Goal: Contribute content

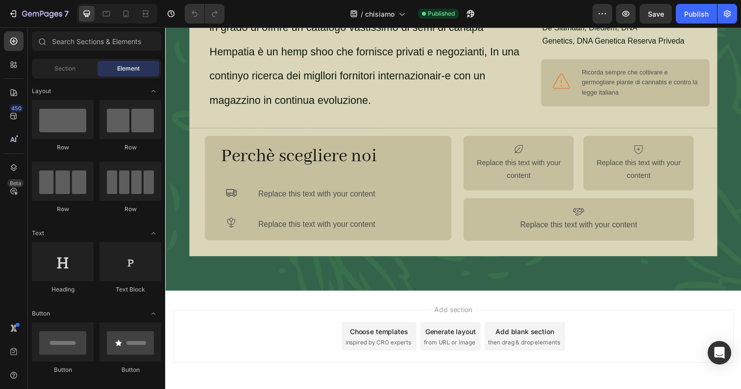
scroll to position [403, 0]
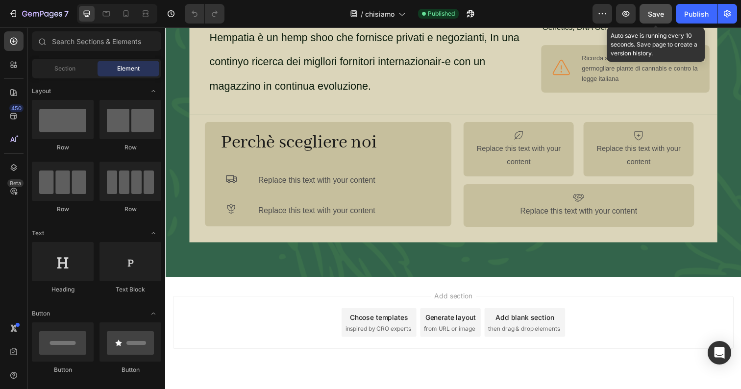
click at [661, 17] on span "Save" at bounding box center [656, 14] width 16 height 8
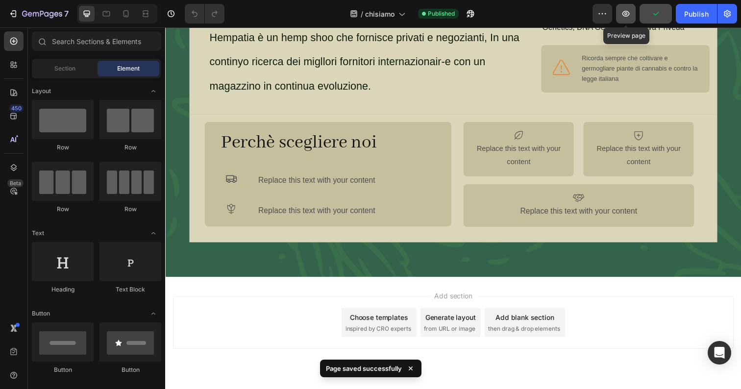
click at [627, 17] on icon "button" at bounding box center [626, 14] width 10 height 10
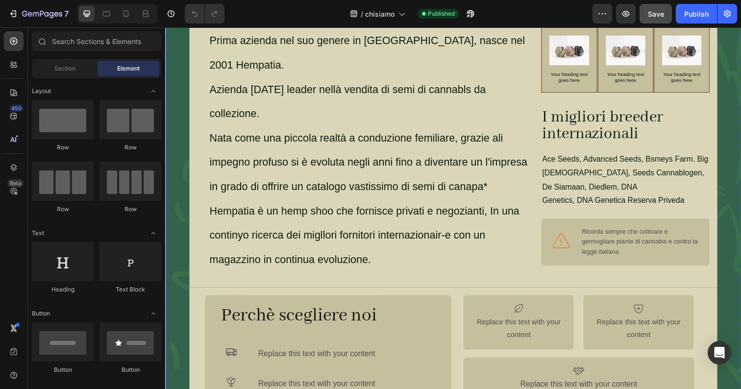
scroll to position [0, 0]
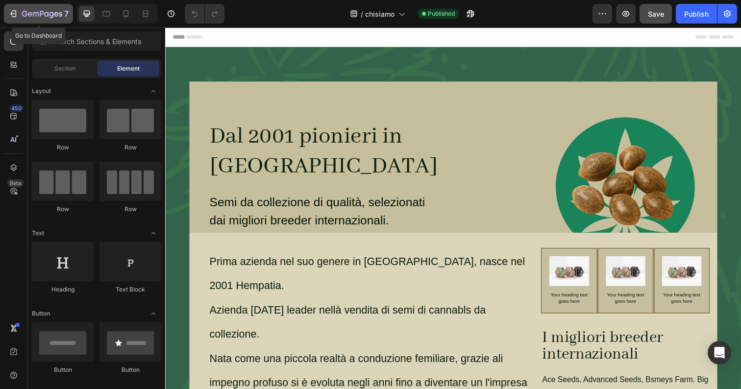
click at [14, 15] on icon "button" at bounding box center [13, 14] width 10 height 10
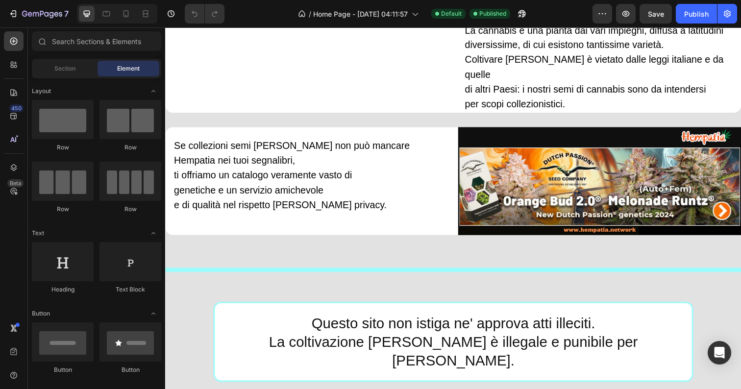
scroll to position [1004, 0]
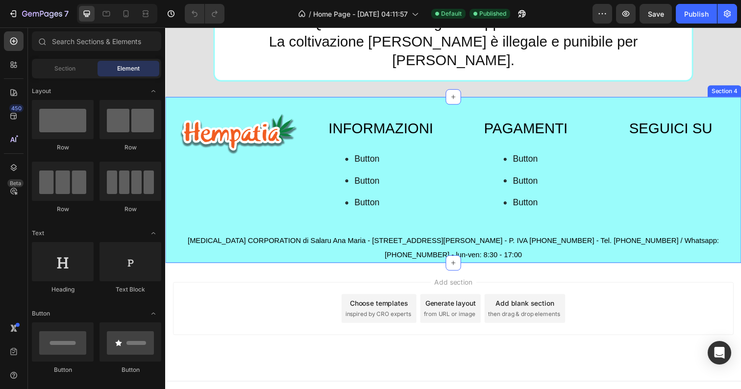
click at [316, 99] on div "Image INFORMAZIONI Heading Button Button Button Button Button Button PAGAMENTI …" at bounding box center [459, 184] width 588 height 170
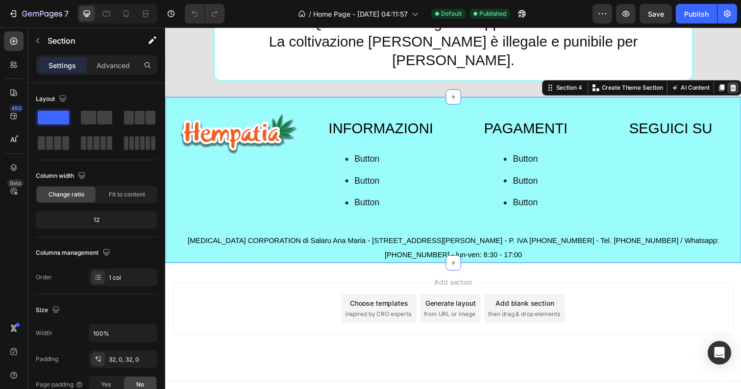
click at [741, 85] on icon at bounding box center [745, 89] width 8 height 8
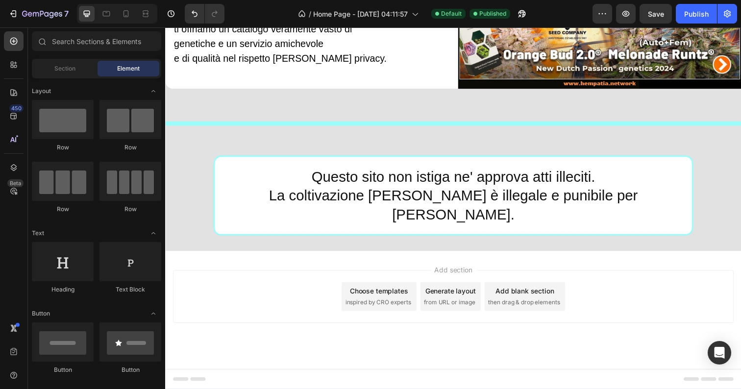
scroll to position [835, 0]
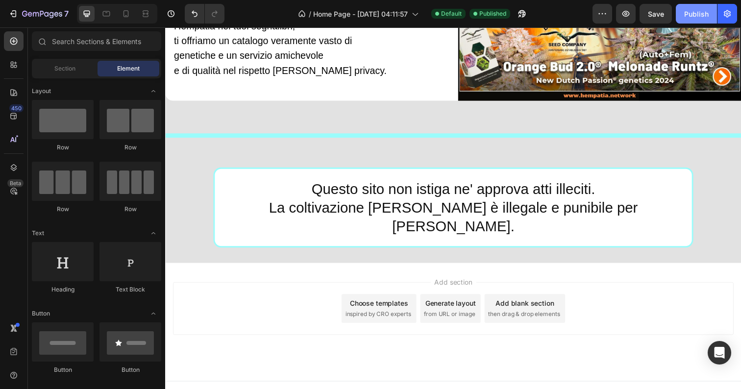
click at [692, 12] on div "Publish" at bounding box center [697, 14] width 25 height 10
click at [697, 15] on div "Publish" at bounding box center [697, 14] width 25 height 10
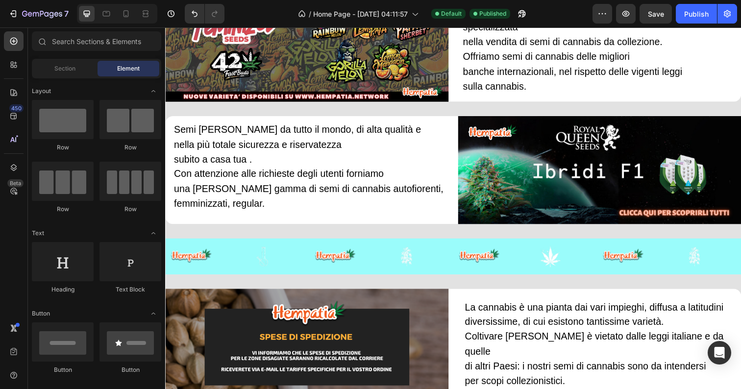
scroll to position [0, 0]
